Goal: Find specific page/section: Find specific page/section

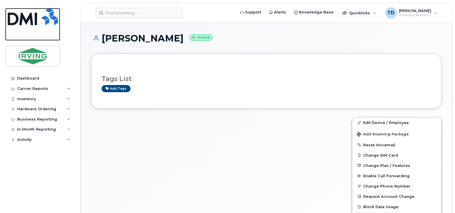
click at [52, 15] on img at bounding box center [33, 16] width 50 height 17
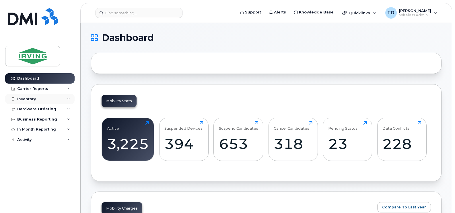
click at [67, 99] on icon at bounding box center [68, 99] width 3 height 3
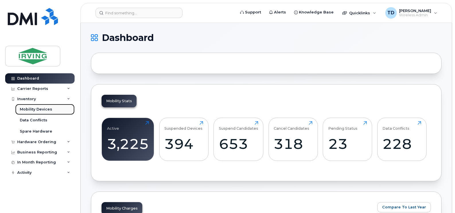
click at [37, 112] on div "Mobility Devices" at bounding box center [36, 109] width 32 height 5
